Goal: Transaction & Acquisition: Book appointment/travel/reservation

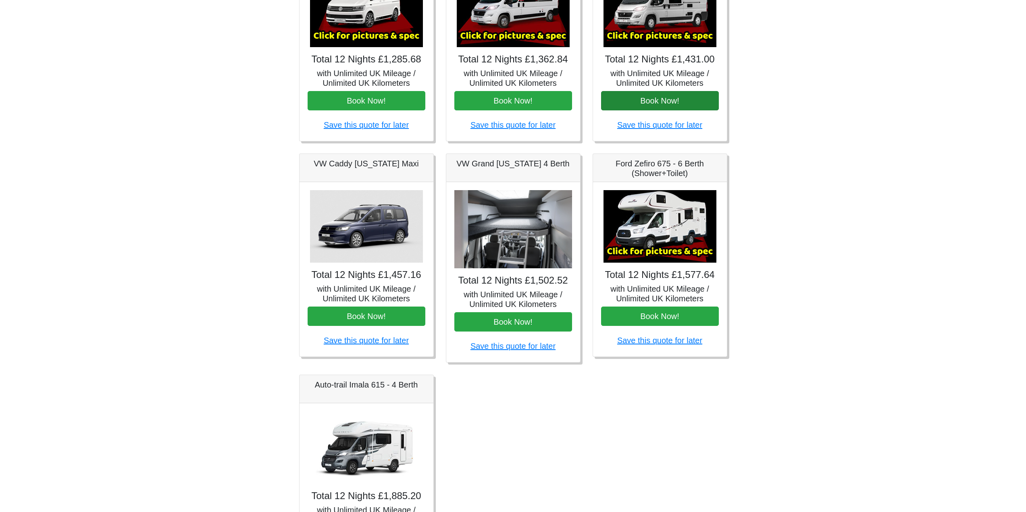
scroll to position [134, 0]
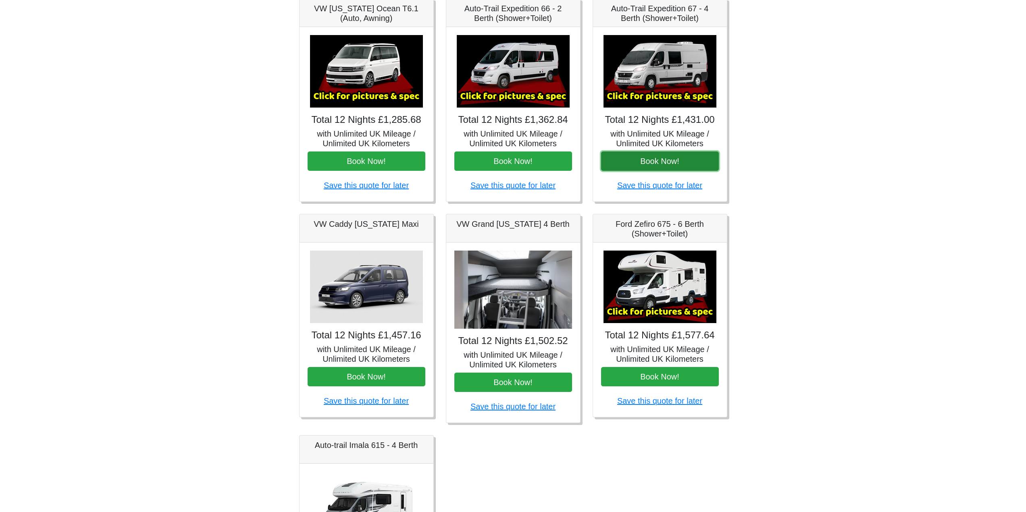
click at [665, 171] on button "Book Now!" at bounding box center [660, 161] width 118 height 19
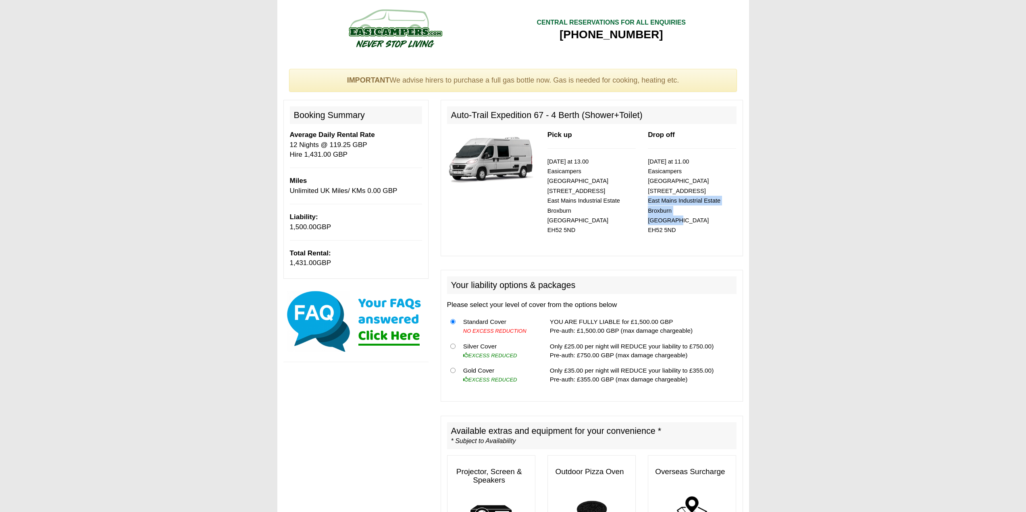
drag, startPoint x: 649, startPoint y: 190, endPoint x: 684, endPoint y: 209, distance: 39.7
click at [684, 209] on p "14/09/2025 at 11.00 Easicampers Edinburgh 1 Drovers Road East Mains Industrial …" at bounding box center [692, 196] width 88 height 79
copy small "East Mains Industrial Estate Broxburn Edinburgh"
click at [639, 206] on div "Pick up 02/09/2025 at 13.00 Easicampers Edinburgh 1 Drovers Road East Mains Ind…" at bounding box center [592, 189] width 100 height 119
drag, startPoint x: 648, startPoint y: 190, endPoint x: 678, endPoint y: 220, distance: 42.5
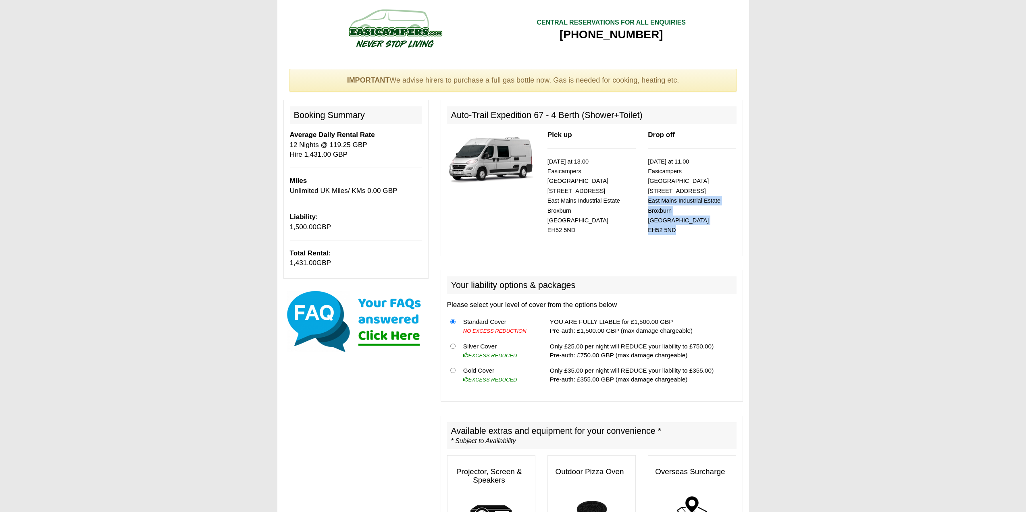
click at [678, 220] on div "Drop off 14/09/2025 at 11.00 Easicampers Edinburgh 1 Drovers Road East Mains In…" at bounding box center [692, 184] width 100 height 109
copy small "East Mains Industrial Estate Broxburn Edinburgh EH52 5ND"
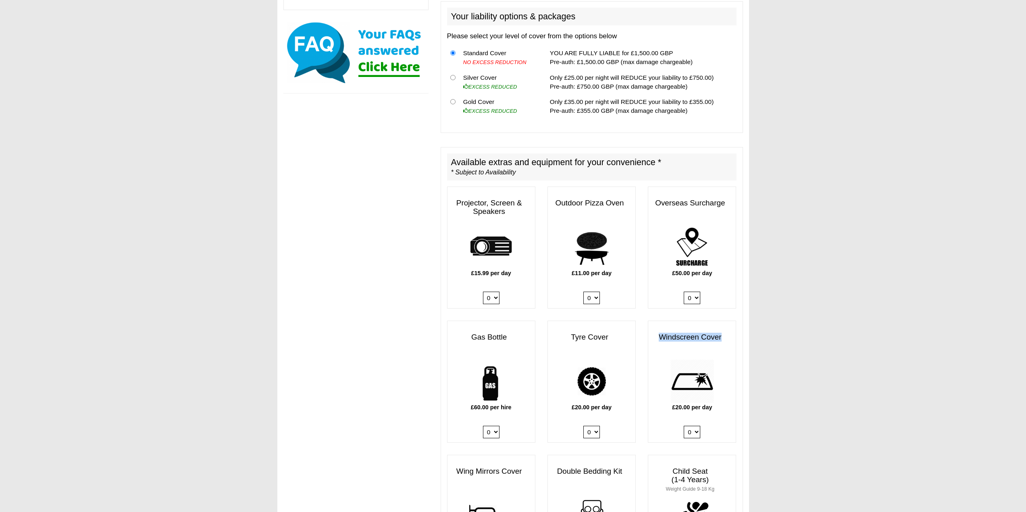
drag, startPoint x: 655, startPoint y: 327, endPoint x: 721, endPoint y: 331, distance: 66.3
click at [721, 331] on h3 "Windscreen Cover" at bounding box center [691, 337] width 87 height 17
copy h3 "Windscreen Cover"
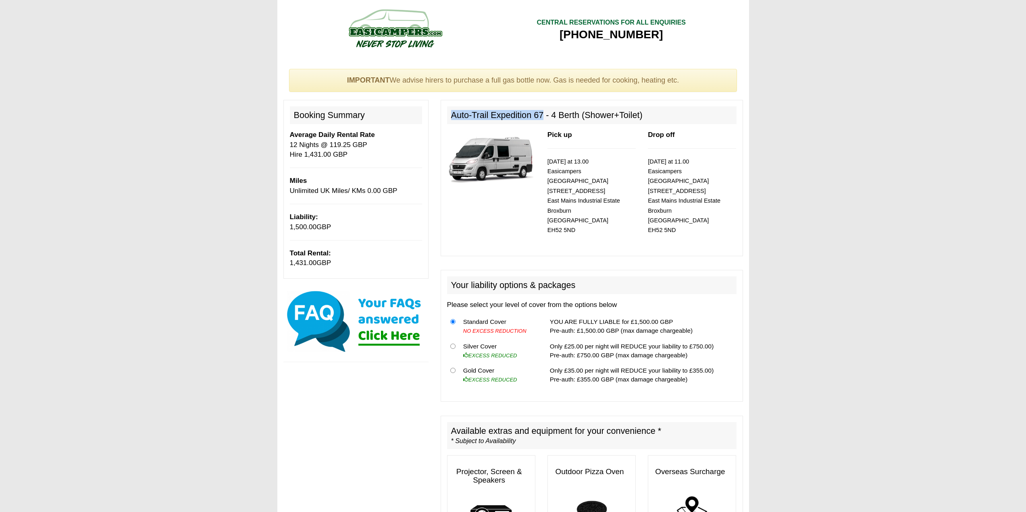
drag, startPoint x: 450, startPoint y: 117, endPoint x: 543, endPoint y: 119, distance: 92.8
click at [543, 119] on h2 "Auto-Trail Expedition 67 - 4 Berth (Shower+Toilet)" at bounding box center [592, 115] width 290 height 18
copy h2 "Auto-Trail Expedition 67"
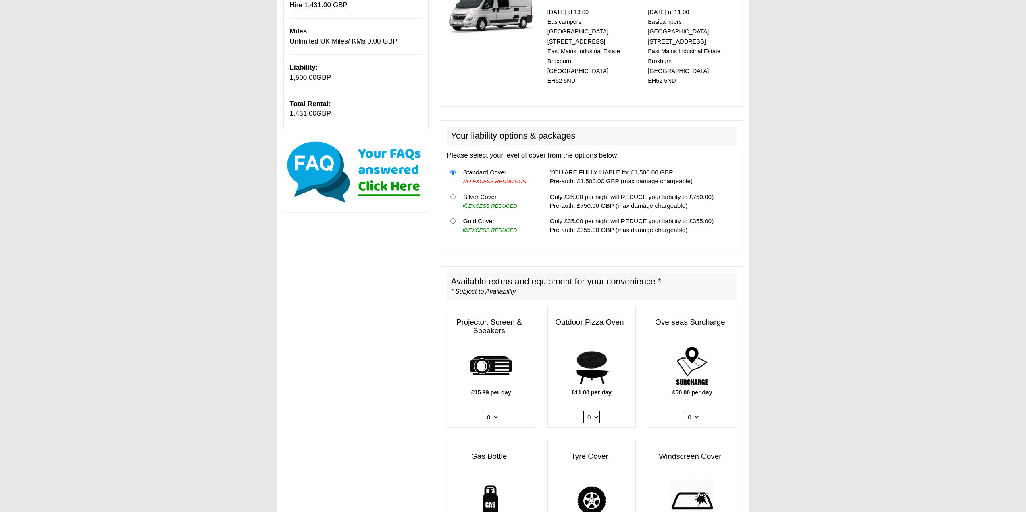
scroll to position [403, 0]
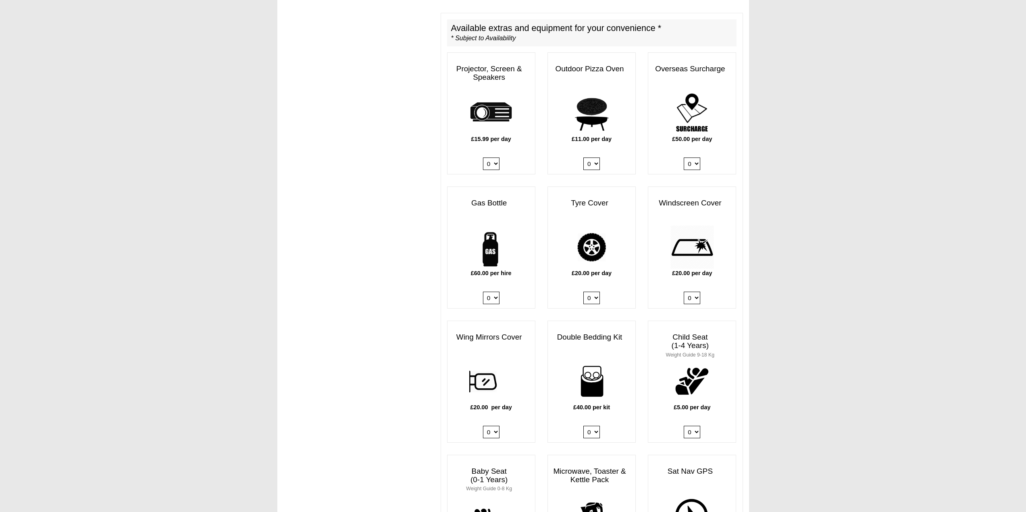
click at [496, 292] on select "0 1" at bounding box center [491, 298] width 17 height 12
select select "Gas Bottle x QTY 1 @ 60.00 GBP per hire."
click at [483, 292] on select "0 1" at bounding box center [491, 298] width 17 height 12
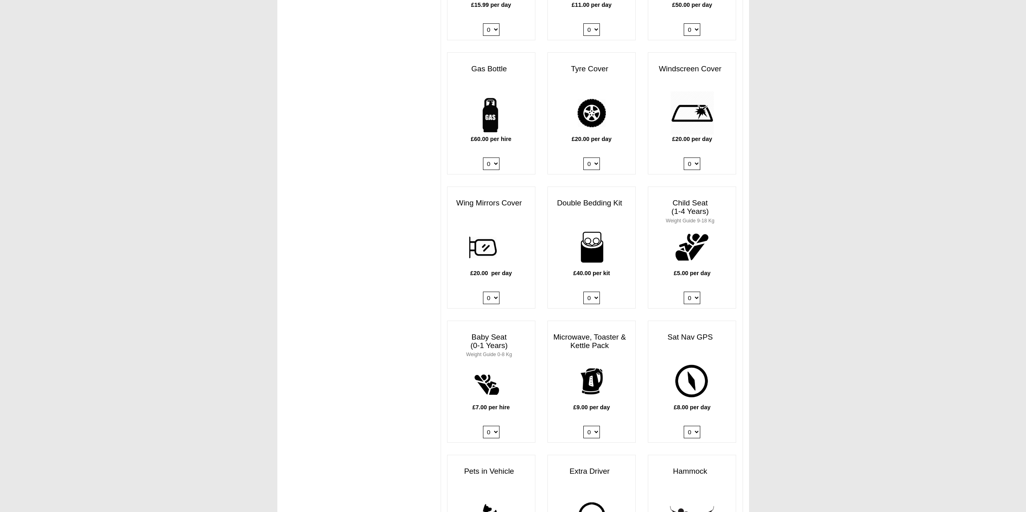
click at [595, 246] on img at bounding box center [592, 247] width 44 height 44
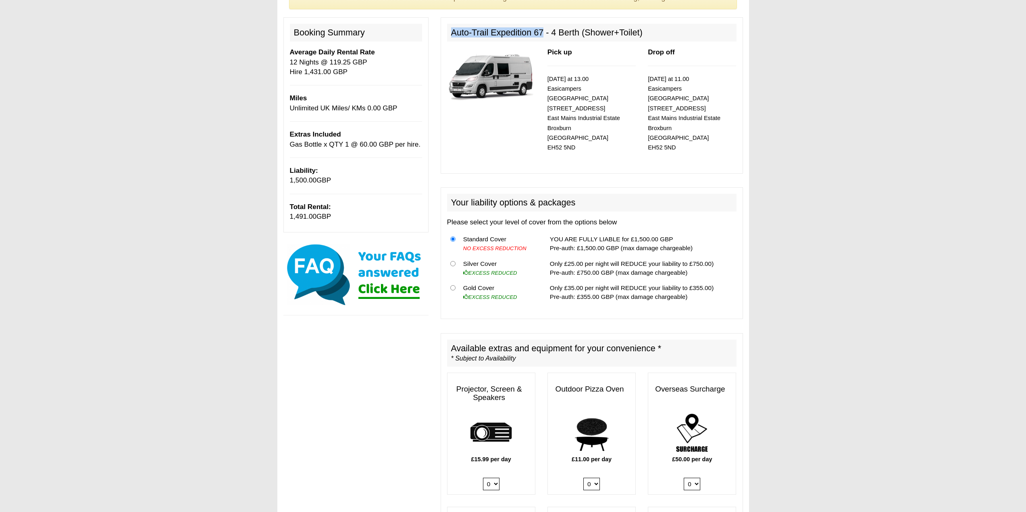
scroll to position [134, 0]
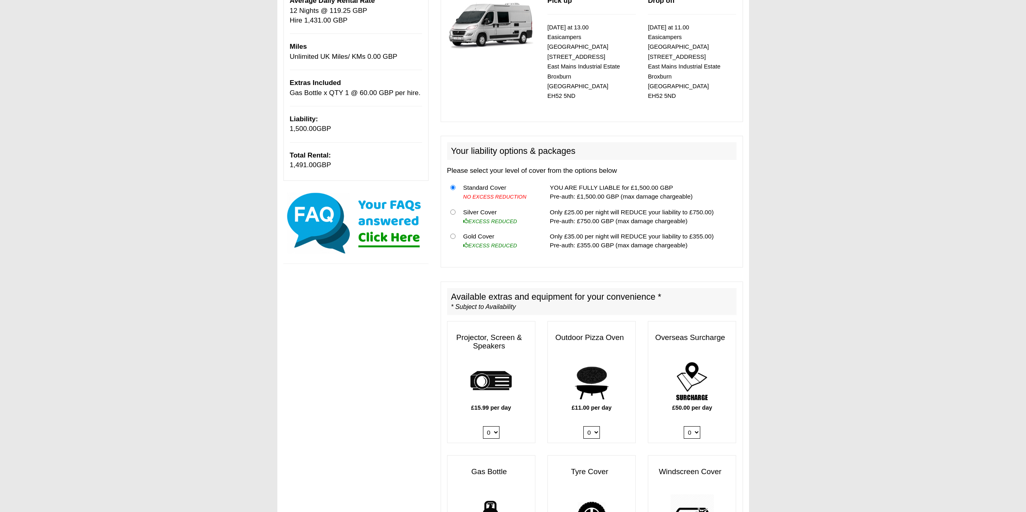
click at [494, 427] on select "0 1" at bounding box center [491, 433] width 17 height 12
select select "Projector x QTY 1 @ 15.99 GBP per day."
click at [483, 427] on select "0 1" at bounding box center [491, 433] width 17 height 12
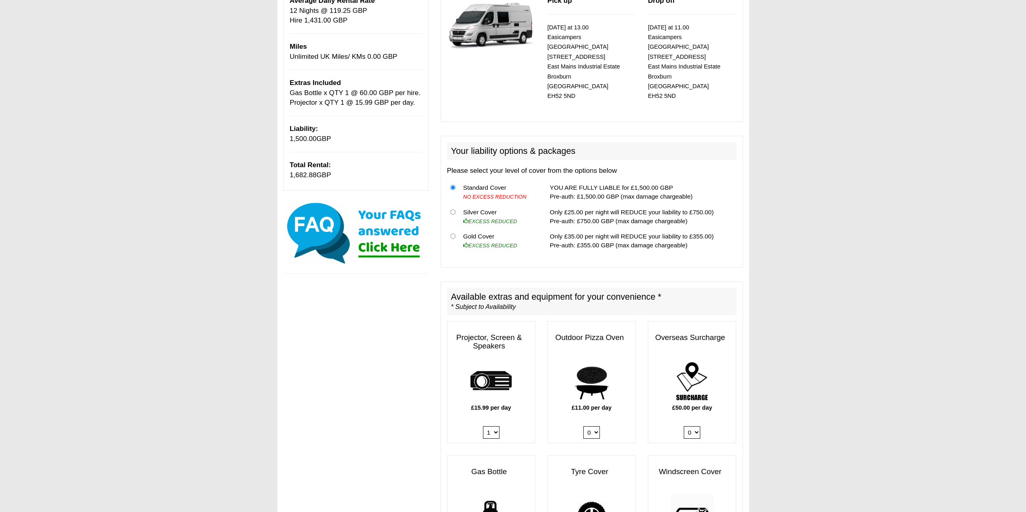
click at [496, 427] on select "0 1" at bounding box center [491, 433] width 17 height 12
select select
click at [483, 427] on select "0 1" at bounding box center [491, 433] width 17 height 12
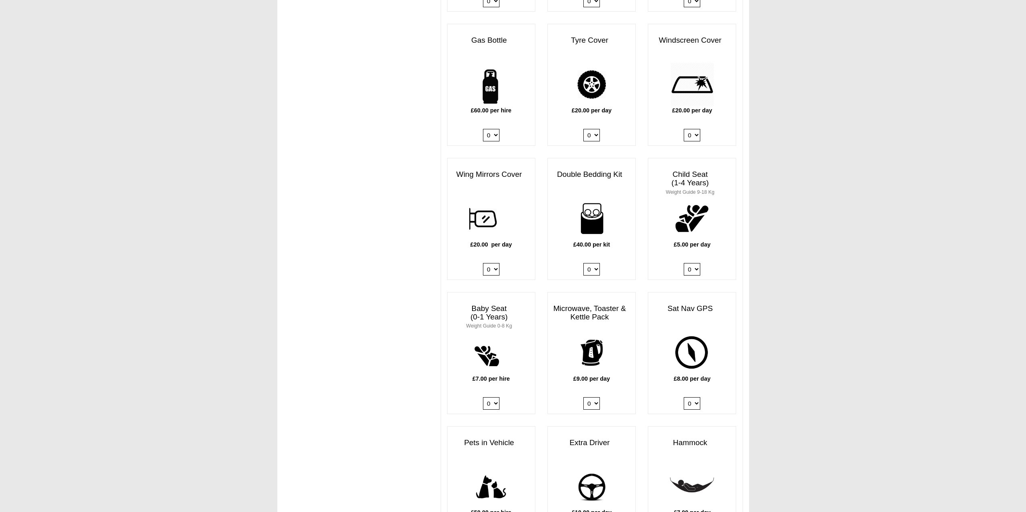
scroll to position [537, 0]
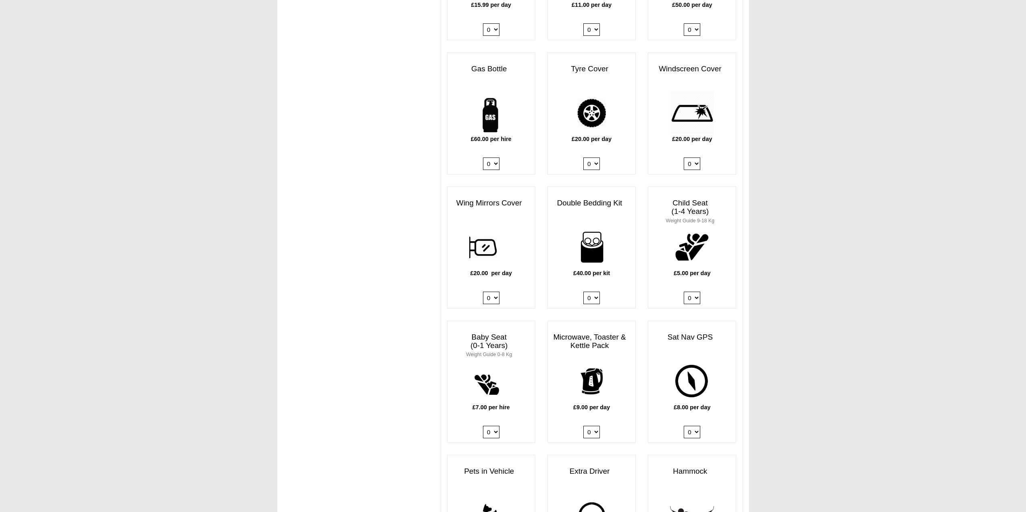
click at [594, 292] on select "0 1 2 3 4" at bounding box center [591, 298] width 17 height 12
select select "Double Bedding Kit x QTY 1 @ 40.00 GBP per kit."
click at [583, 292] on select "0 1 2 3 4" at bounding box center [591, 298] width 17 height 12
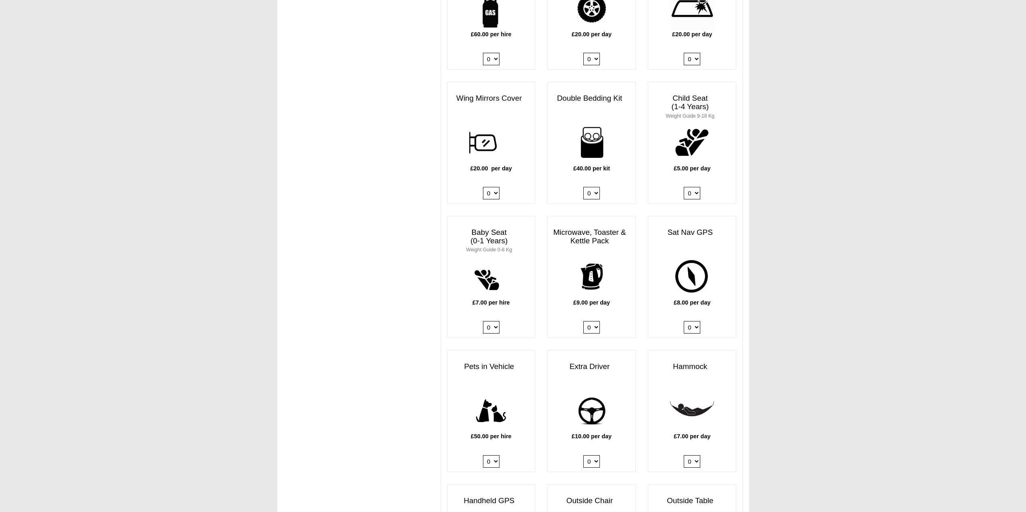
scroll to position [672, 0]
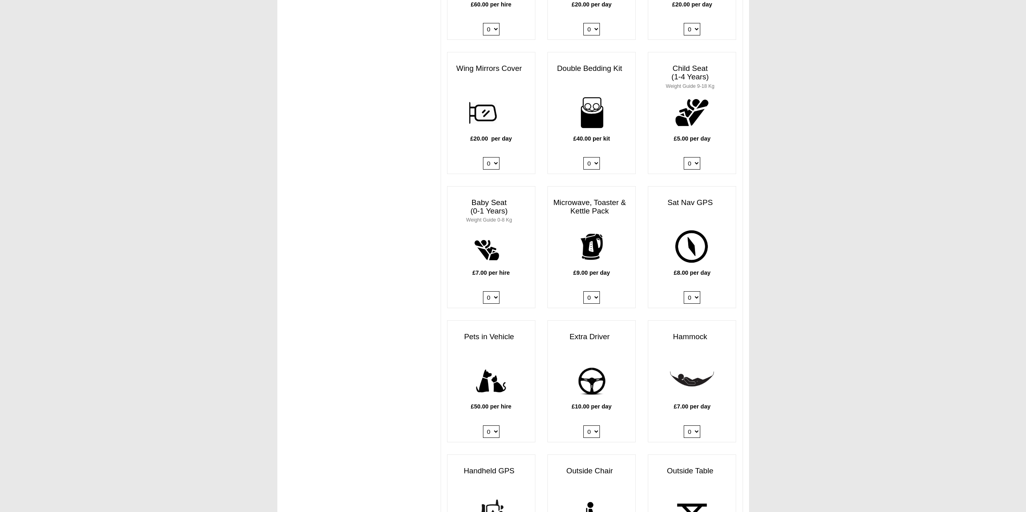
click at [594, 157] on select "0 1 2 3 4" at bounding box center [591, 163] width 17 height 12
select select
click at [583, 157] on select "0 1 2 3 4" at bounding box center [591, 163] width 17 height 12
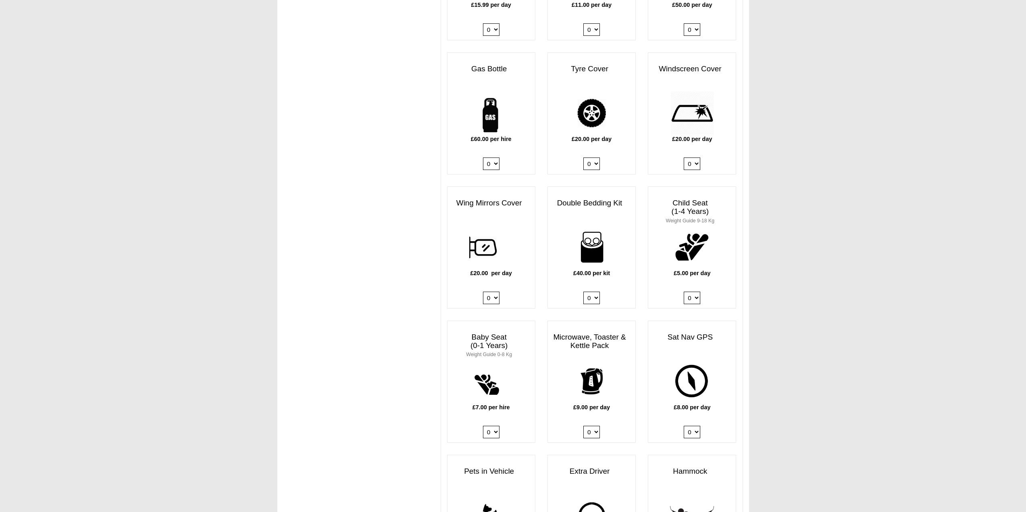
scroll to position [1063, 0]
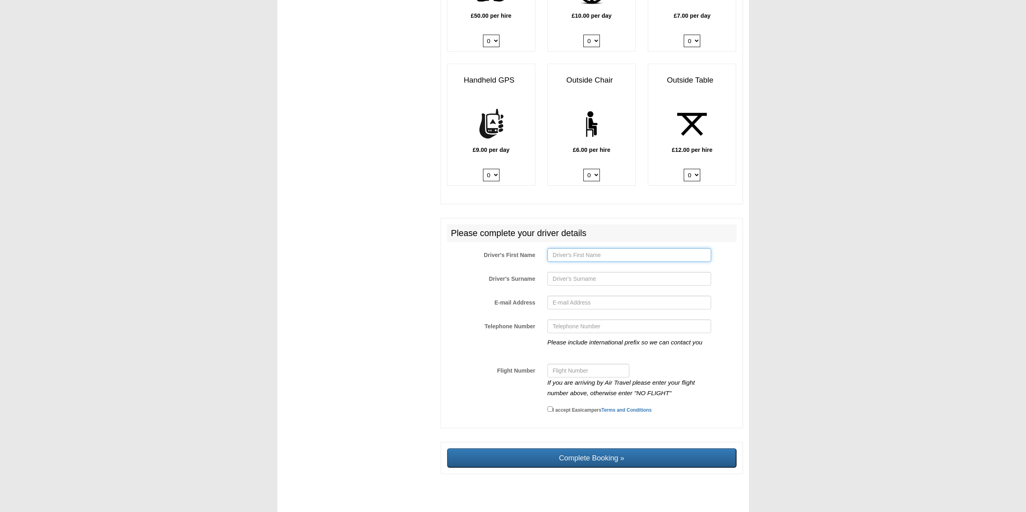
click at [590, 251] on input "Driver's First Name" at bounding box center [630, 255] width 164 height 14
type input "m"
type input "MARIA DEL MAR"
click at [568, 273] on input "Driver's Surname" at bounding box center [630, 279] width 164 height 14
type input "MILLAN GARCIA"
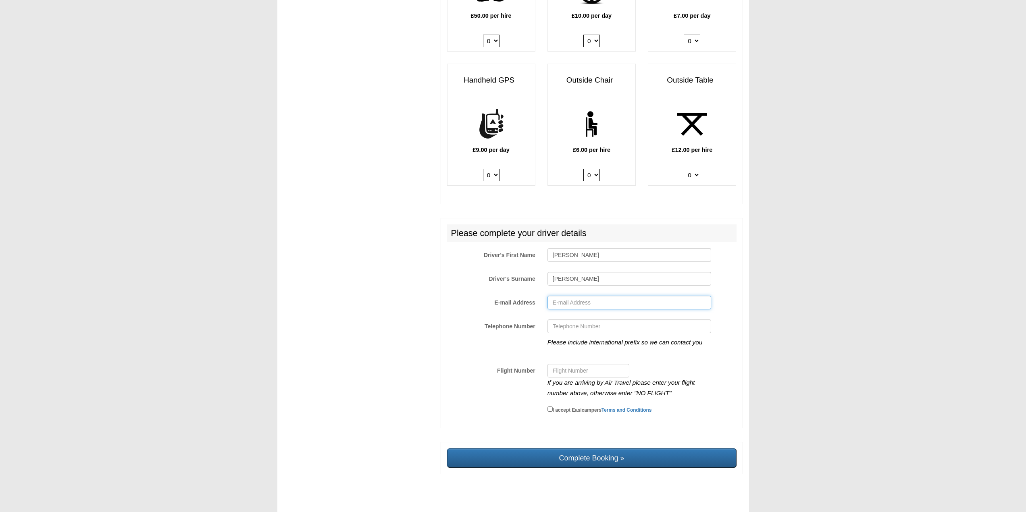
click at [565, 296] on input "E-mail Address" at bounding box center [630, 303] width 164 height 14
type input "marimarmillan@hotmail.com"
click at [565, 321] on input "Telephone Number" at bounding box center [630, 327] width 164 height 14
type input "658956359"
click at [584, 365] on input "Flight Number" at bounding box center [589, 371] width 82 height 14
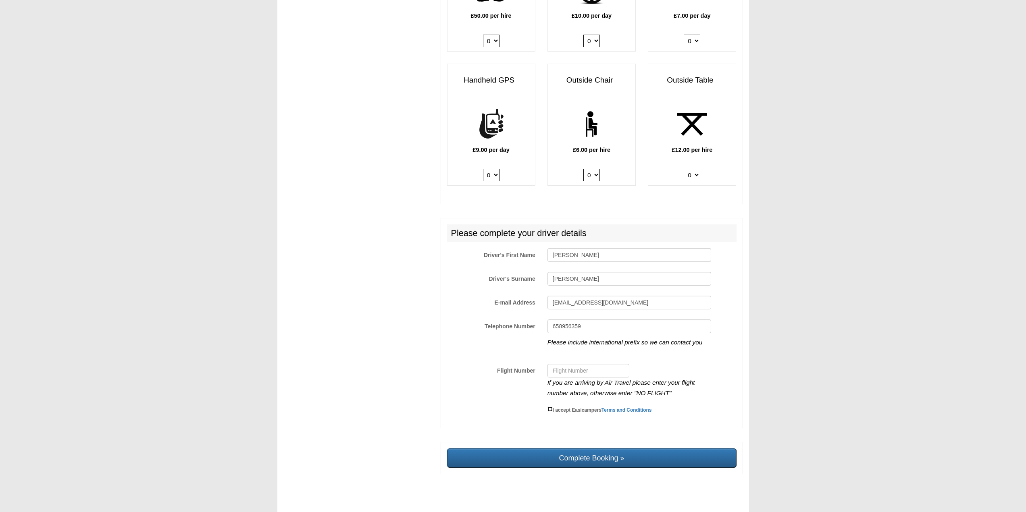
click at [551, 407] on input "I accept Easicampers Terms and Conditions" at bounding box center [550, 409] width 5 height 5
checkbox input "true"
click at [562, 367] on input "Flight Number" at bounding box center [589, 371] width 82 height 14
click at [565, 365] on input "Flight Number" at bounding box center [589, 371] width 82 height 14
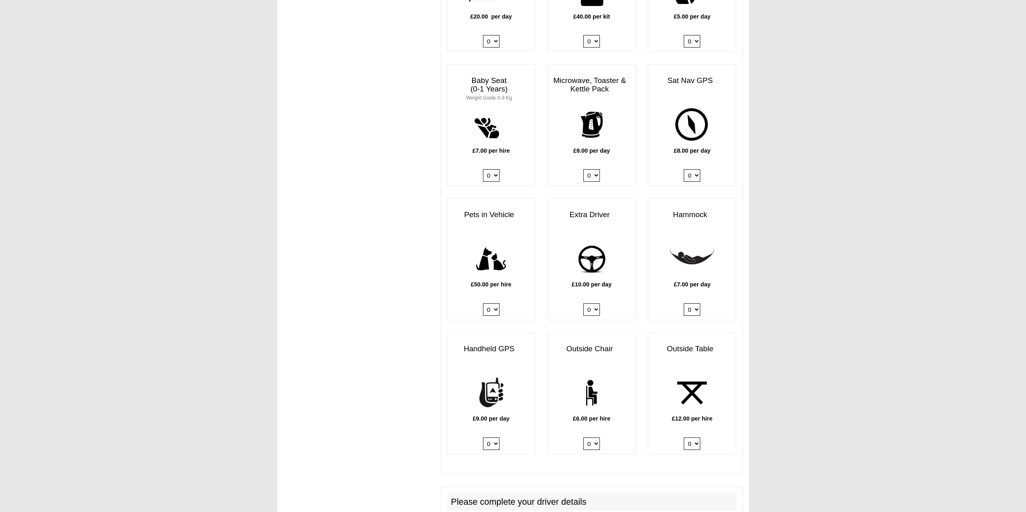
scroll to position [929, 0]
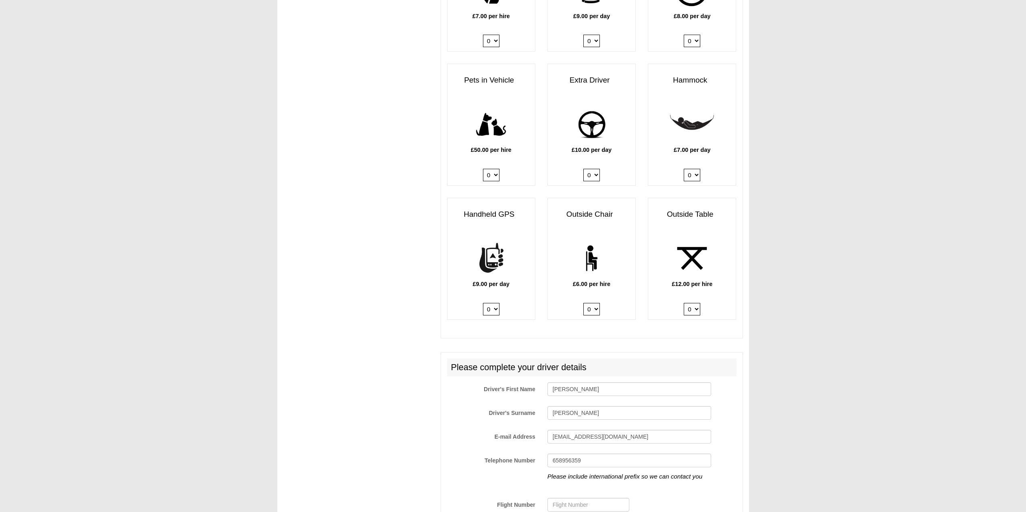
click at [597, 303] on select "0 1 2 3 4 5 6" at bounding box center [591, 309] width 17 height 12
select select "Outside Chair x QTY 3 @ 6.00 GBP per hire."
click at [583, 303] on select "0 1 2 3 4 5 6" at bounding box center [591, 309] width 17 height 12
click at [694, 303] on select "0 1 2" at bounding box center [692, 309] width 17 height 12
select select "Outside Table x QTY 1 @ 12.00 GBP per hire."
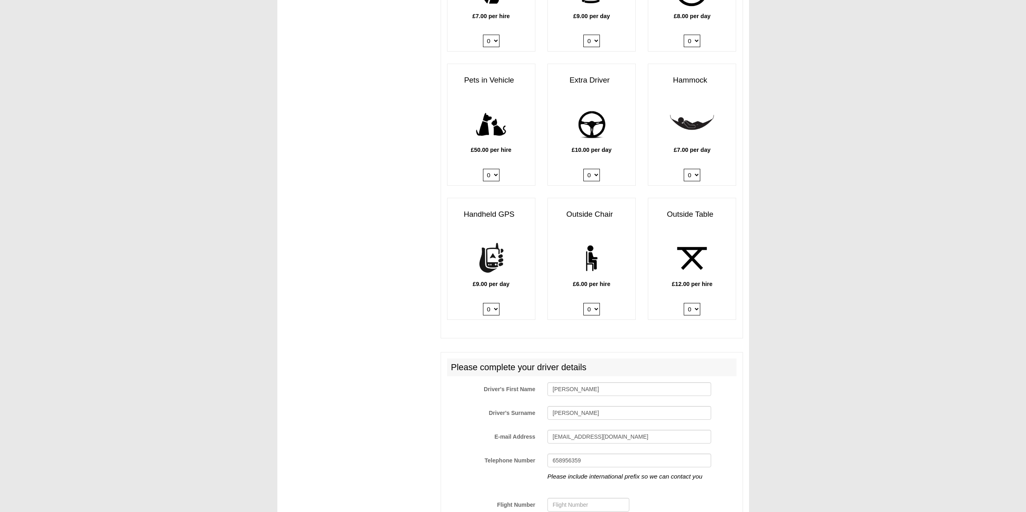
click at [684, 303] on select "0 1 2" at bounding box center [692, 309] width 17 height 12
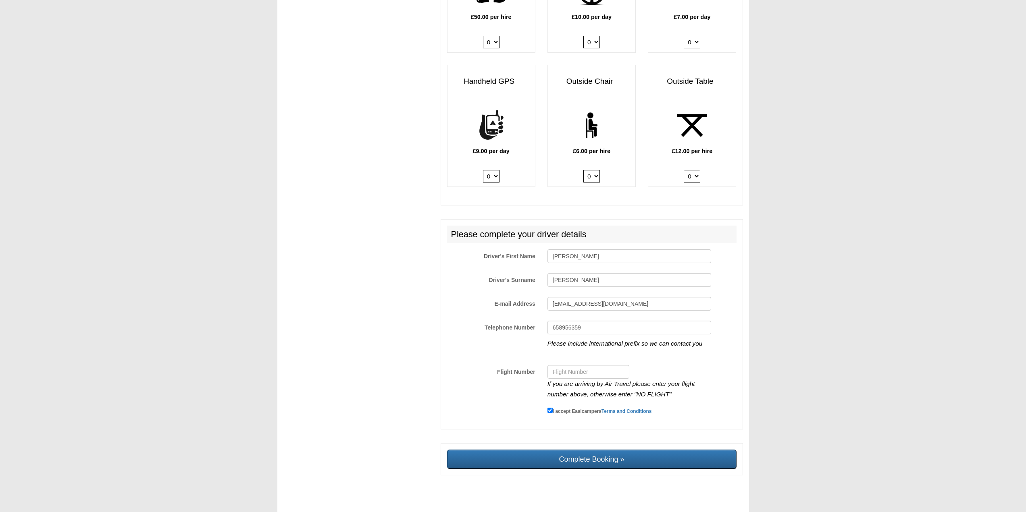
scroll to position [1063, 0]
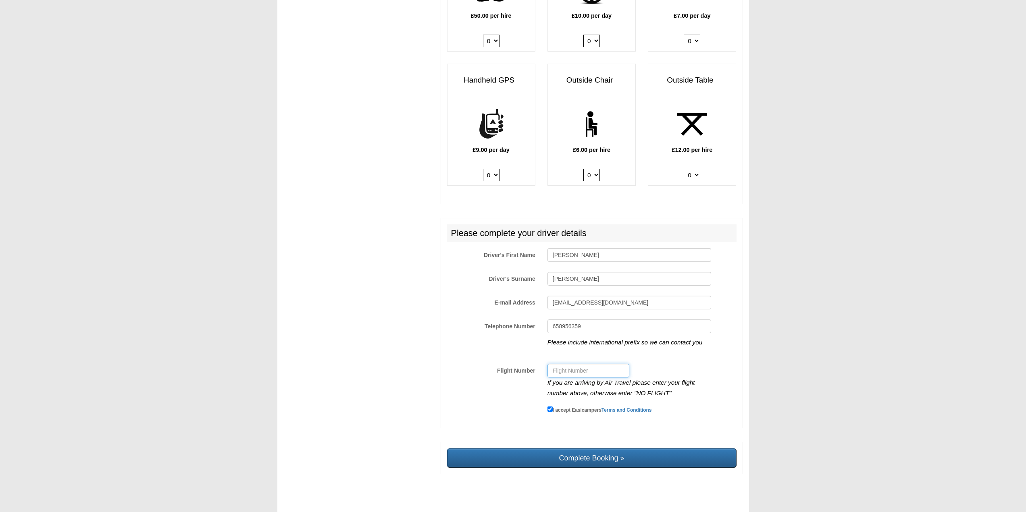
click at [556, 364] on input "Flight Number" at bounding box center [589, 371] width 82 height 14
type input "f"
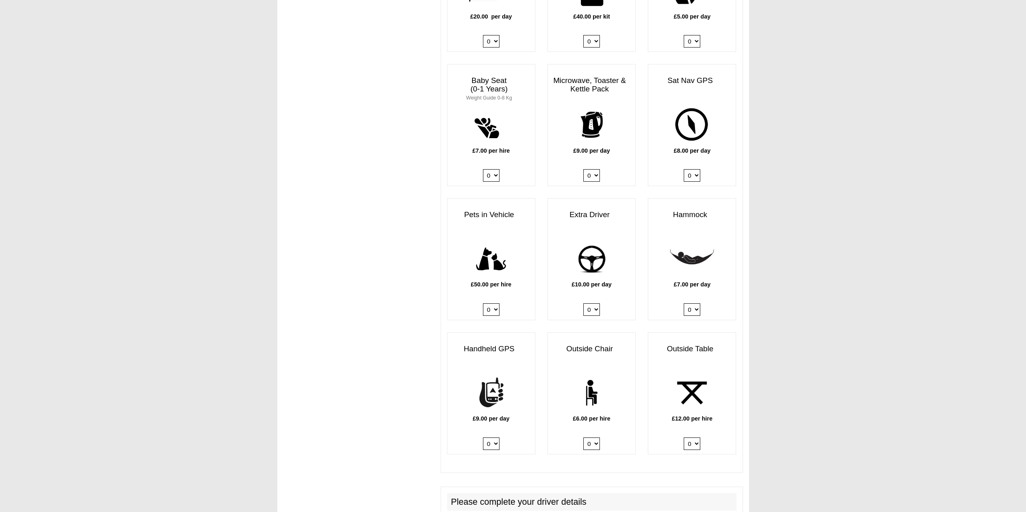
scroll to position [660, 0]
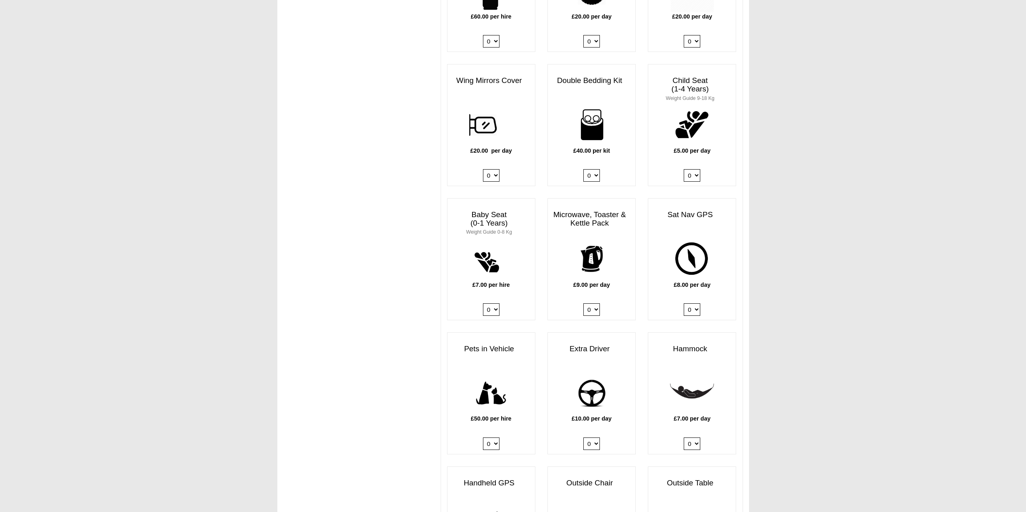
type input "FR6761"
click at [697, 304] on select "0 1" at bounding box center [692, 310] width 17 height 12
click at [694, 304] on select "0 1" at bounding box center [692, 310] width 17 height 12
select select "Sat Nav GPS x QTY 1 @ 8.00 GBP per day."
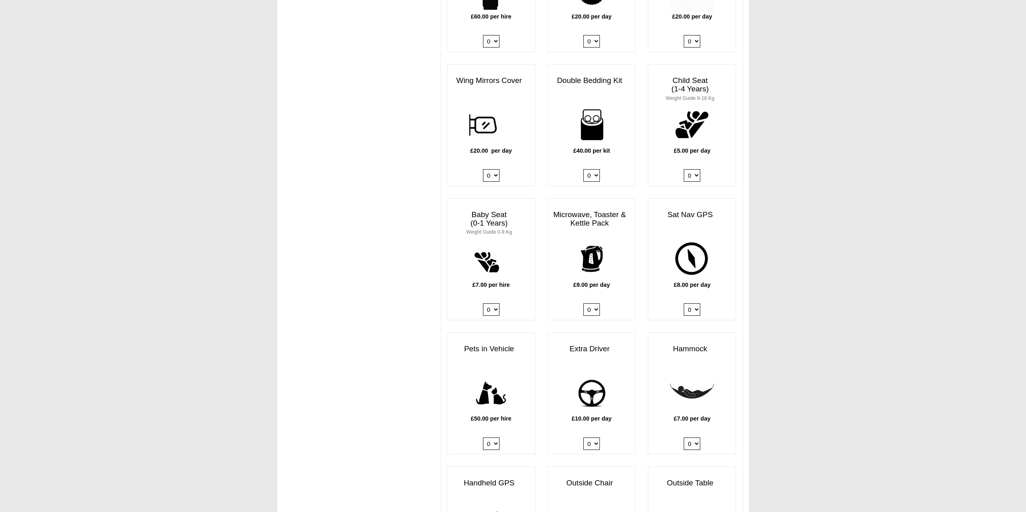
click at [684, 304] on select "0 1" at bounding box center [692, 310] width 17 height 12
click at [697, 304] on select "0 1" at bounding box center [692, 310] width 17 height 12
select select
click at [684, 304] on select "0 1" at bounding box center [692, 310] width 17 height 12
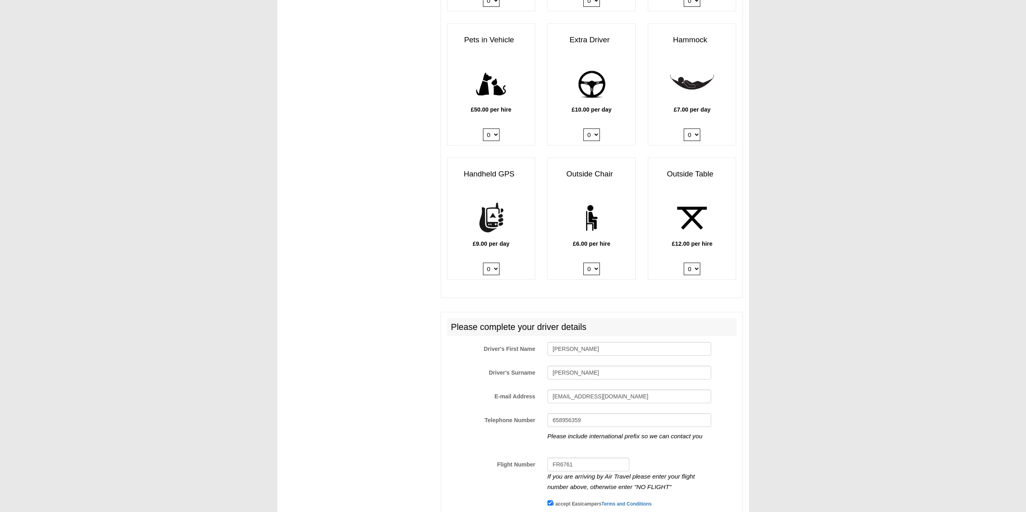
scroll to position [1063, 0]
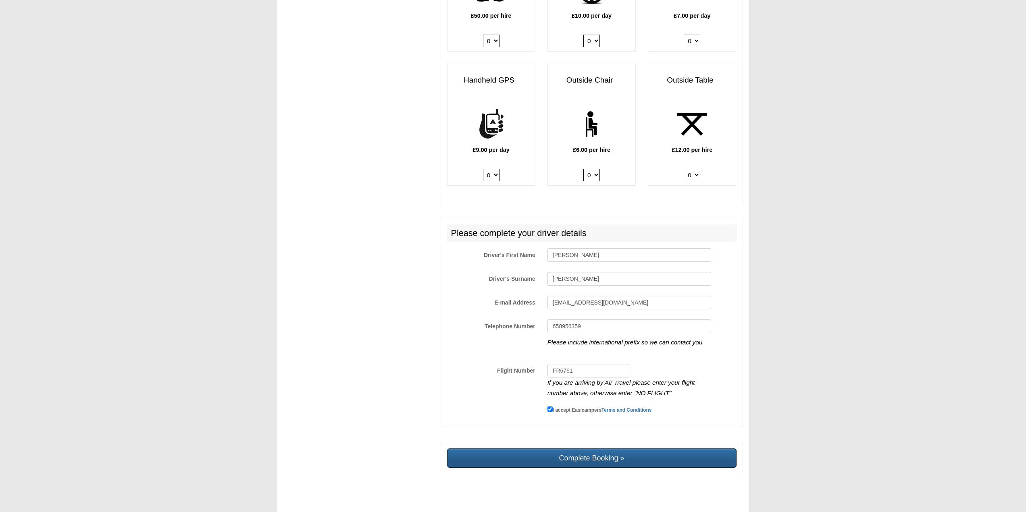
click at [569, 457] on input "Complete Booking »" at bounding box center [592, 458] width 290 height 19
type input "Sending, please wait..."
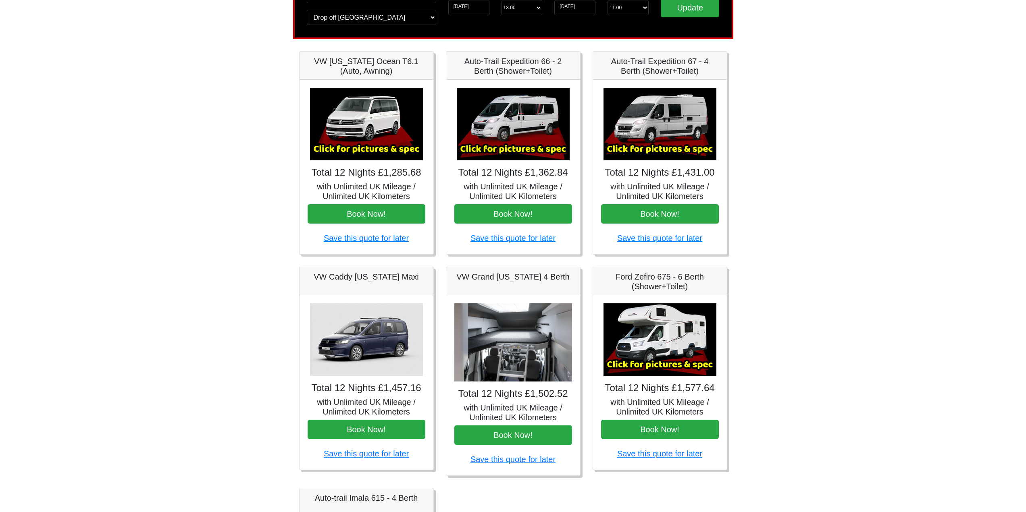
scroll to position [134, 0]
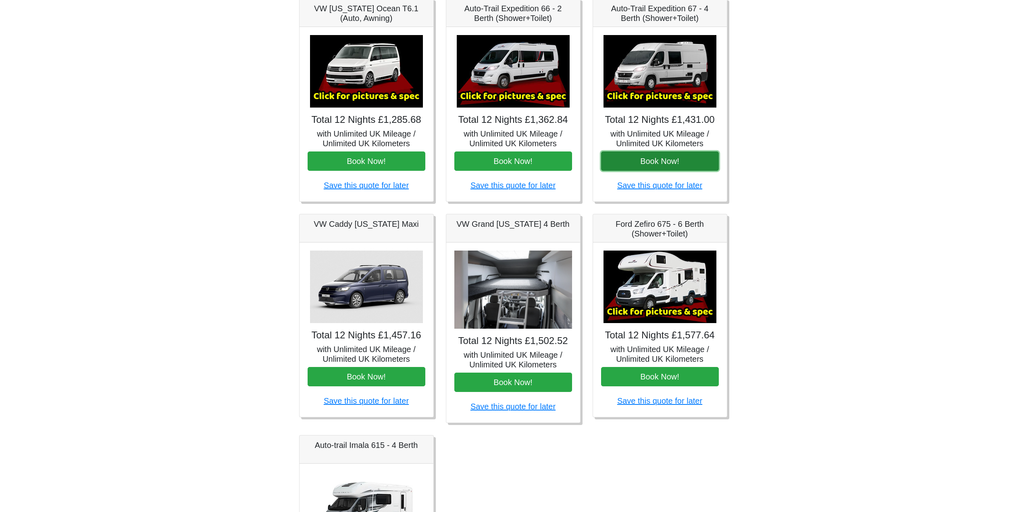
click at [671, 171] on button "Book Now!" at bounding box center [660, 161] width 118 height 19
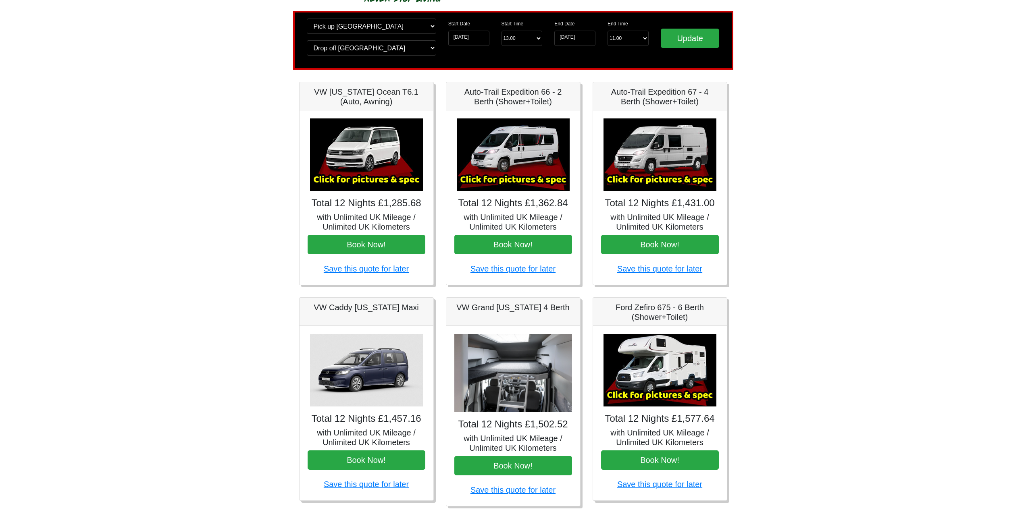
scroll to position [0, 0]
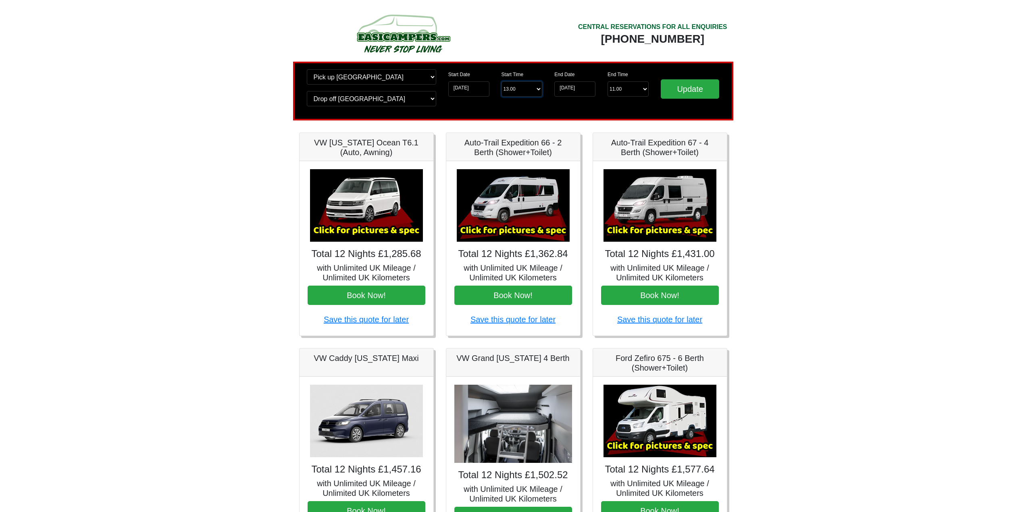
click at [528, 97] on select "Start Time 13.00 -------- 11.00 am (Saturday & Sunday Only) 12.00 pm (Saturday)…" at bounding box center [522, 88] width 41 height 15
click at [502, 97] on select "Start Time 13.00 -------- 11.00 am (Saturday & Sunday Only) 12.00 pm (Saturday)…" at bounding box center [522, 88] width 41 height 15
click at [627, 97] on select "End Time 11.00 -------- 08.00 am 09.00 am 10.00 am 11.00 am (Sunday Only)" at bounding box center [628, 88] width 41 height 15
click at [608, 97] on select "End Time 11.00 -------- 08.00 am 09.00 am 10.00 am 11.00 am (Sunday Only)" at bounding box center [628, 88] width 41 height 15
click at [632, 97] on select "End Time 11.00 -------- 08.00 am 09.00 am 10.00 am 11.00 am (Sunday Only)" at bounding box center [628, 88] width 41 height 15
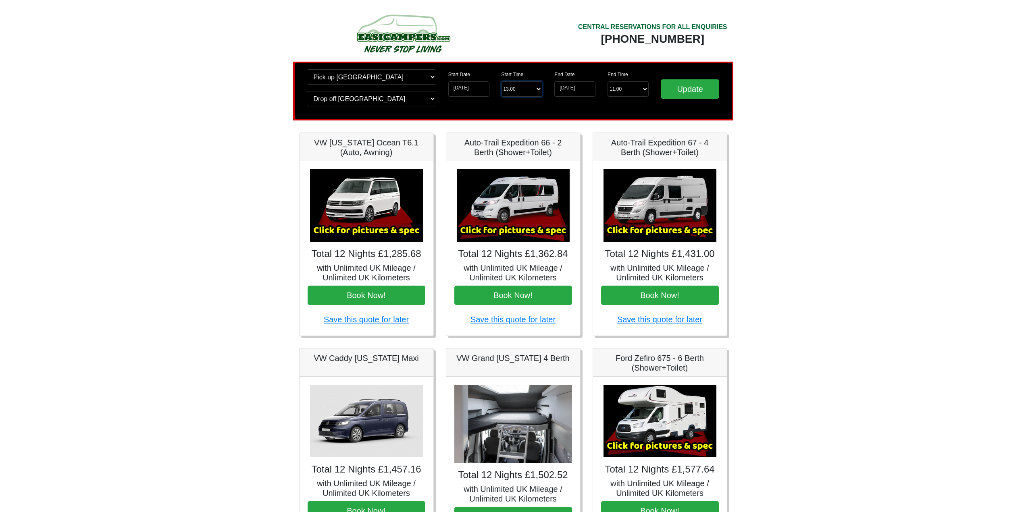
click at [531, 97] on select "Start Time 13.00 -------- 11.00 am (Saturday & Sunday Only) 12.00 pm (Saturday)…" at bounding box center [522, 88] width 41 height 15
